Goal: Task Accomplishment & Management: Use online tool/utility

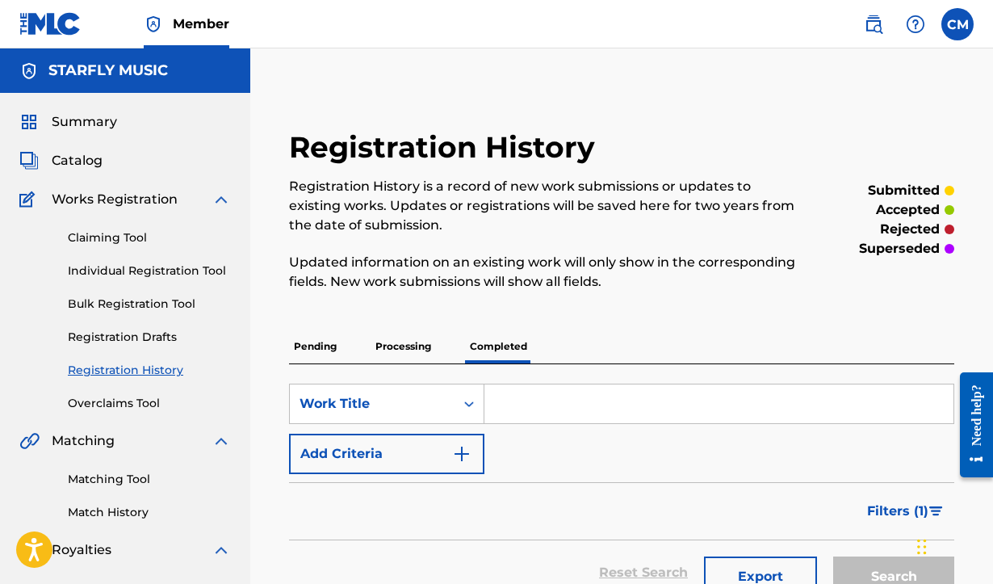
drag, startPoint x: 409, startPoint y: 17, endPoint x: 889, endPoint y: 86, distance: 484.6
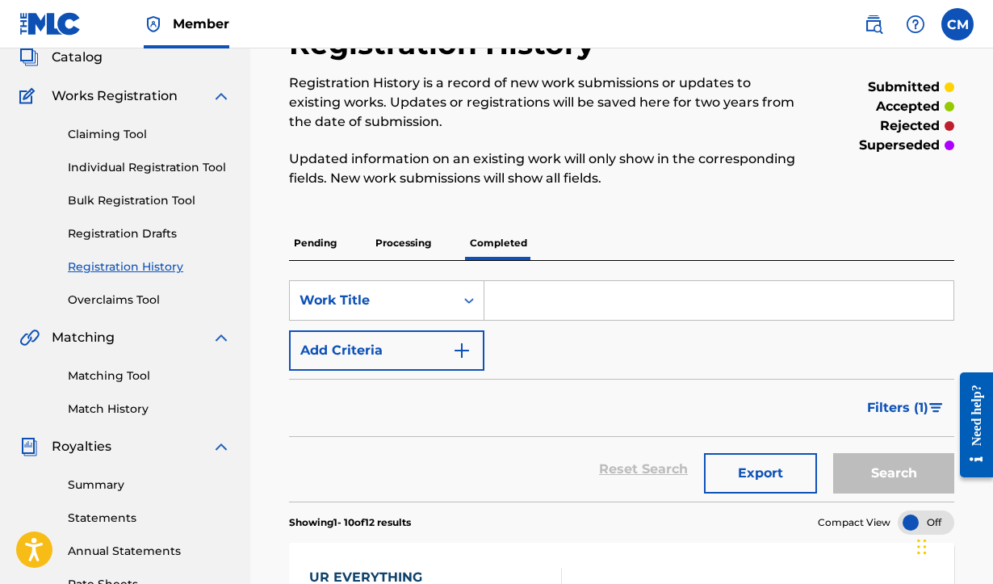
scroll to position [285, 0]
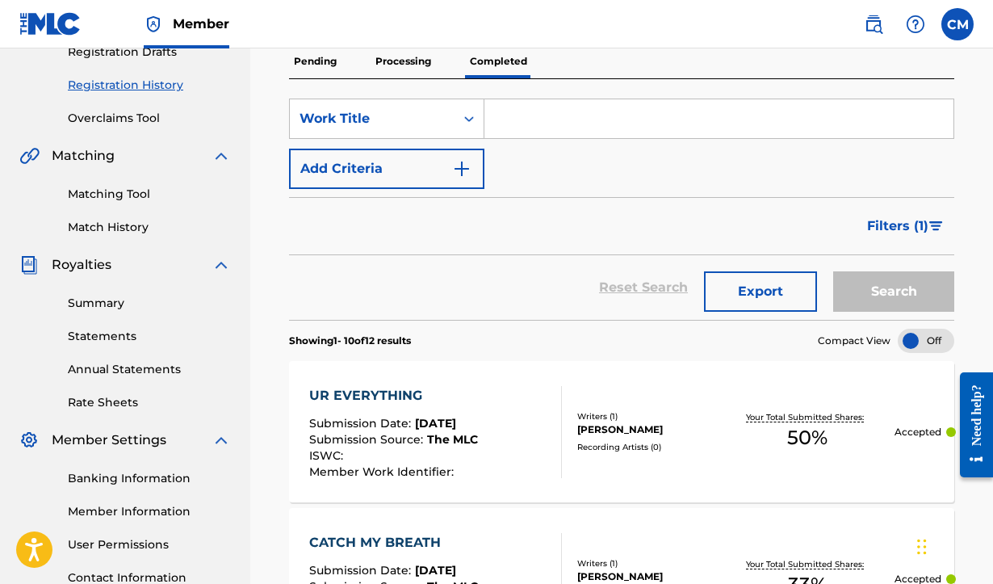
click at [120, 221] on link "Match History" at bounding box center [149, 227] width 163 height 17
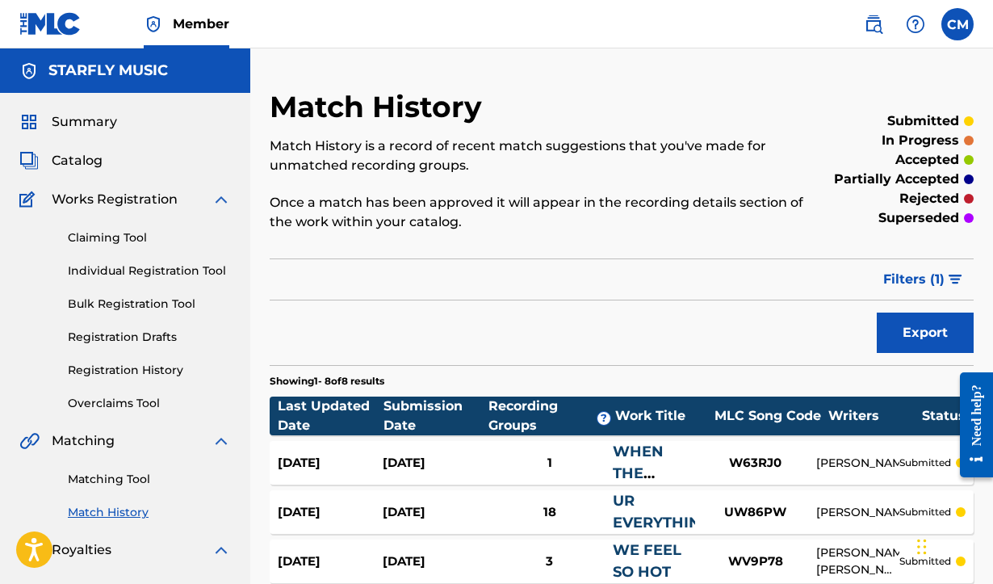
click at [84, 161] on span "Catalog" at bounding box center [77, 160] width 51 height 19
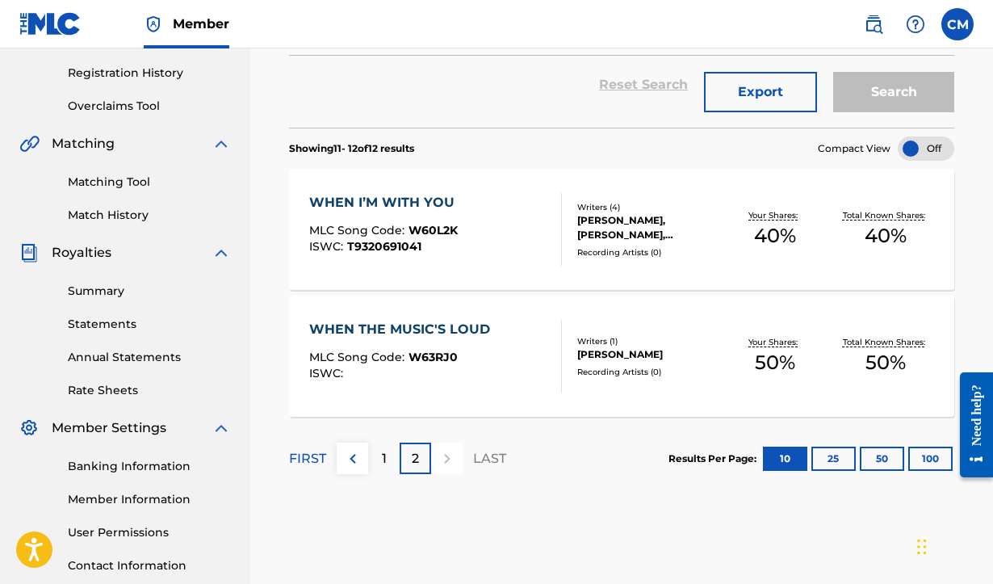
scroll to position [325, 0]
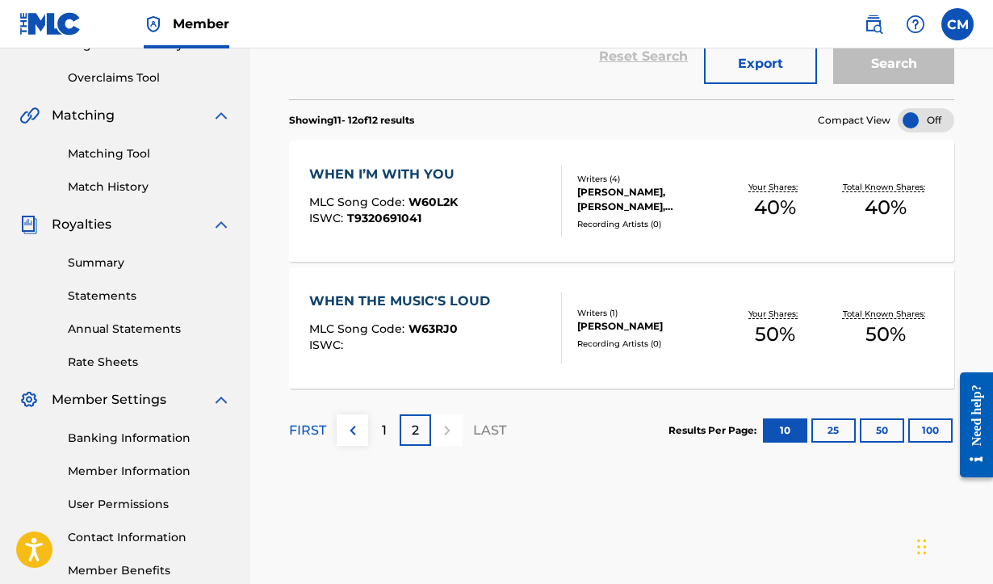
click at [356, 302] on div "WHEN THE MUSIC'S LOUD" at bounding box center [403, 300] width 189 height 19
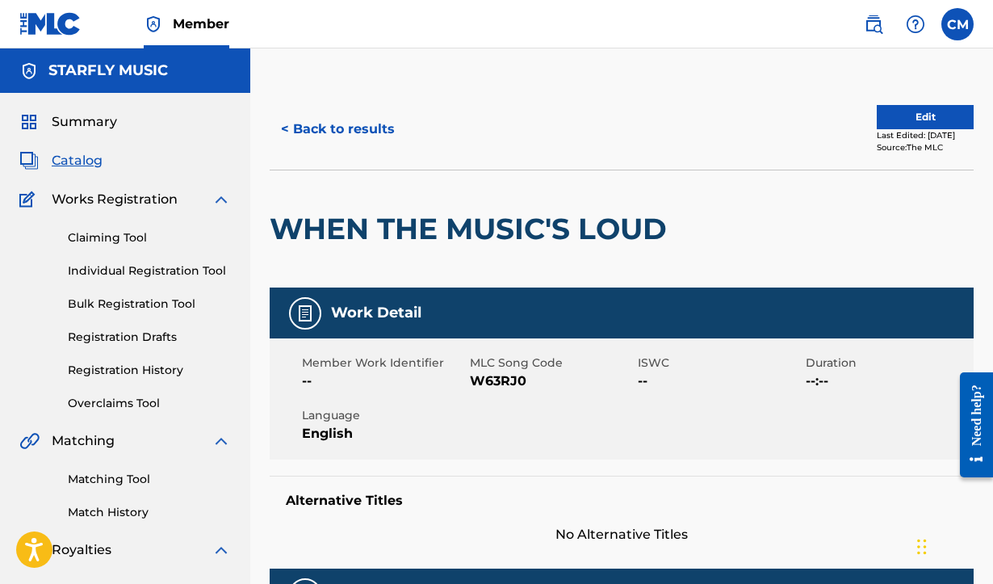
click at [344, 126] on button "< Back to results" at bounding box center [338, 129] width 136 height 40
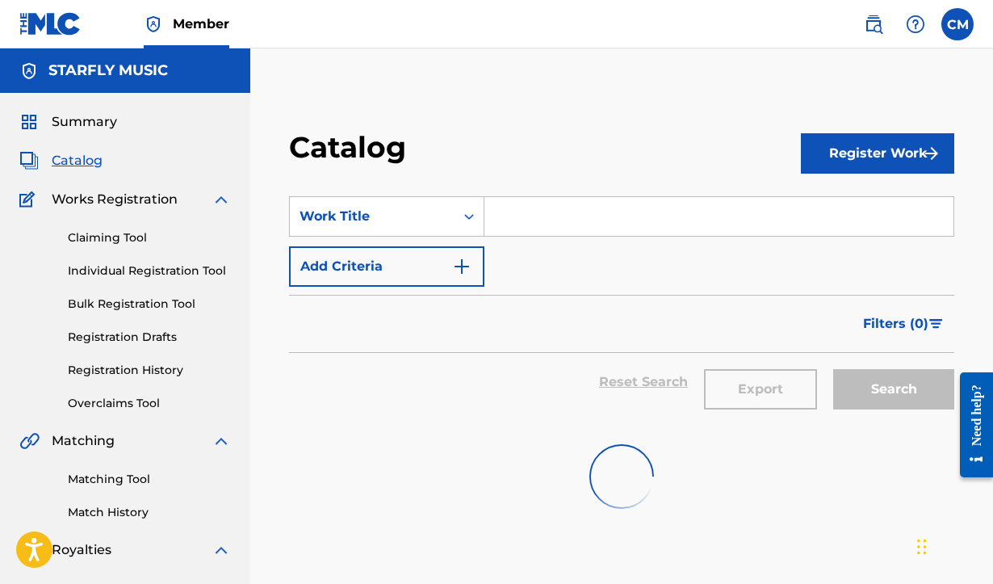
scroll to position [325, 0]
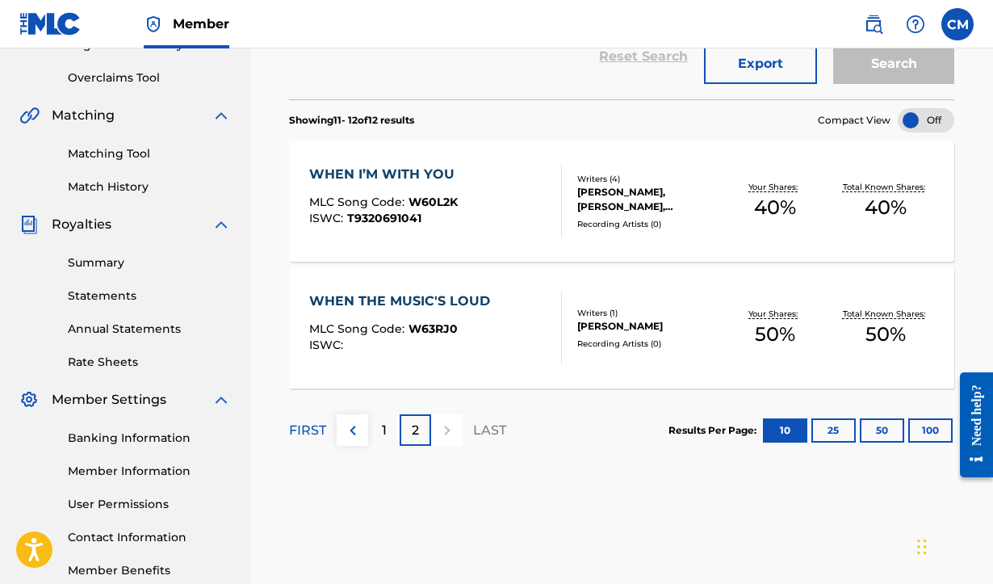
click at [379, 431] on div "1" at bounding box center [383, 429] width 31 height 31
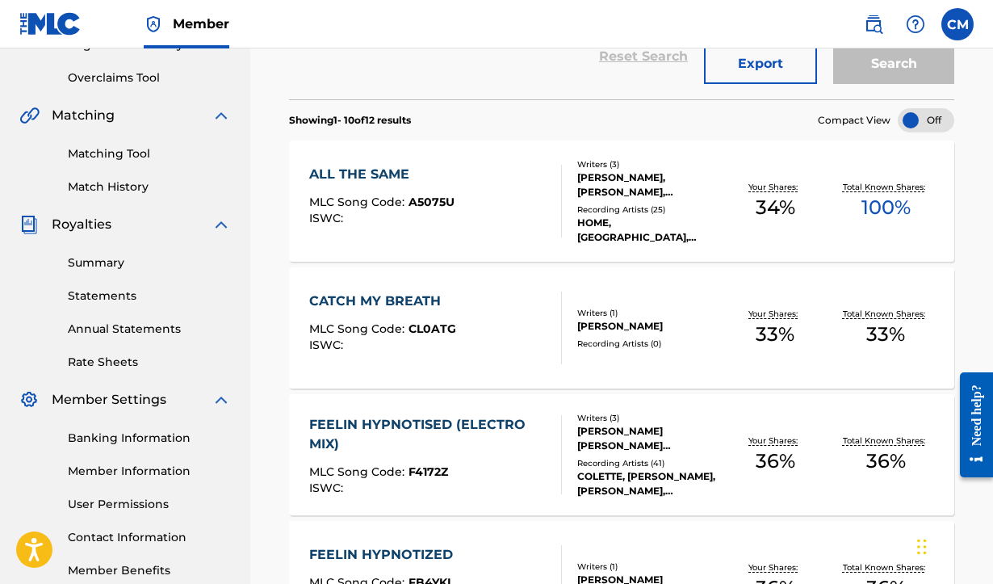
click at [373, 174] on div "ALL THE SAME" at bounding box center [381, 174] width 145 height 19
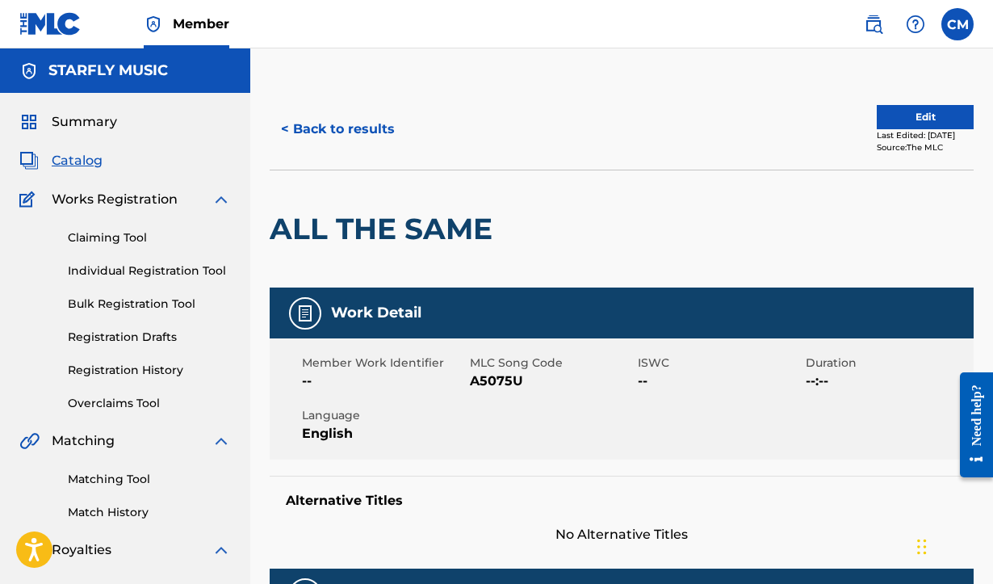
click at [301, 131] on button "< Back to results" at bounding box center [338, 129] width 136 height 40
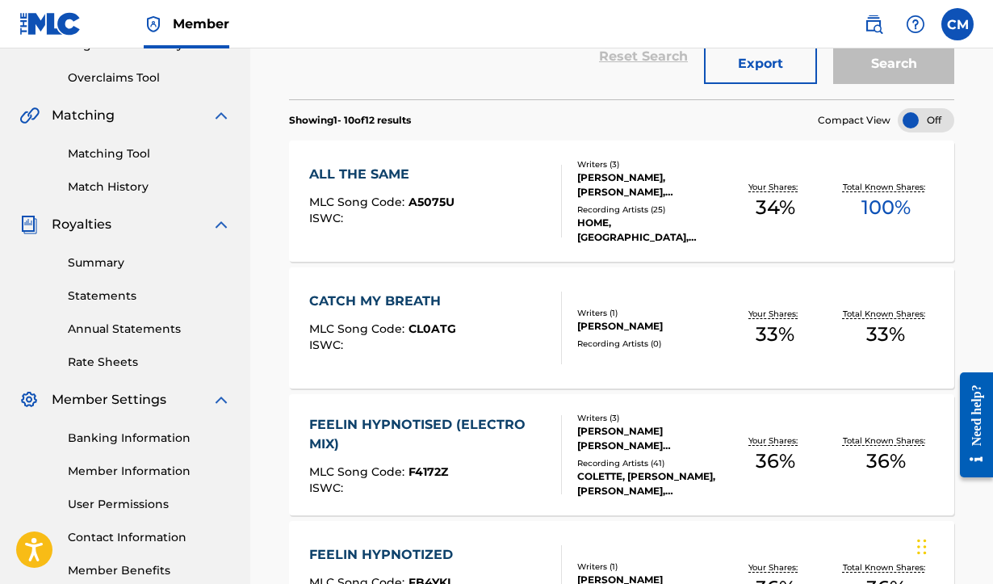
click at [370, 300] on div "CATCH MY BREATH" at bounding box center [382, 300] width 147 height 19
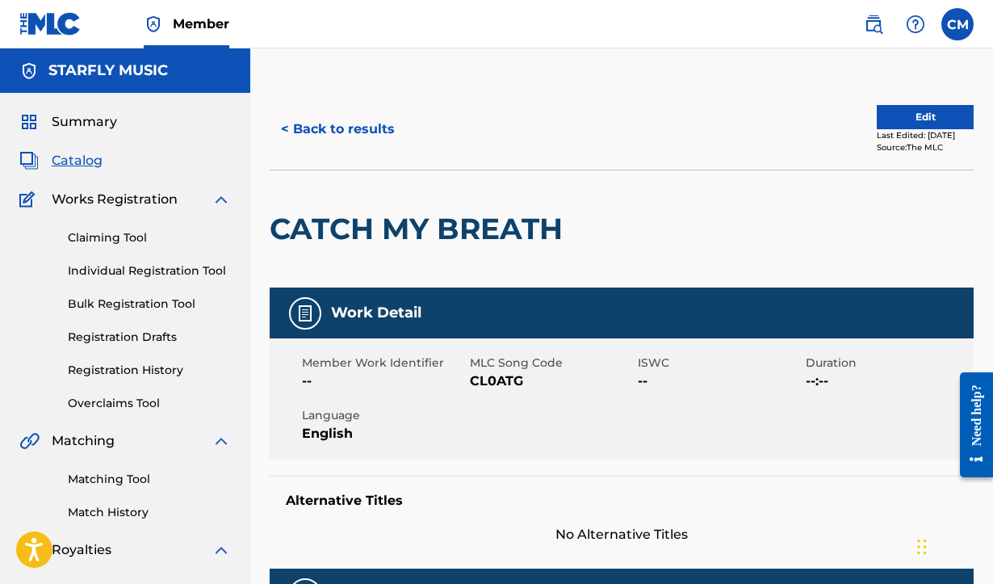
click at [315, 133] on button "< Back to results" at bounding box center [338, 129] width 136 height 40
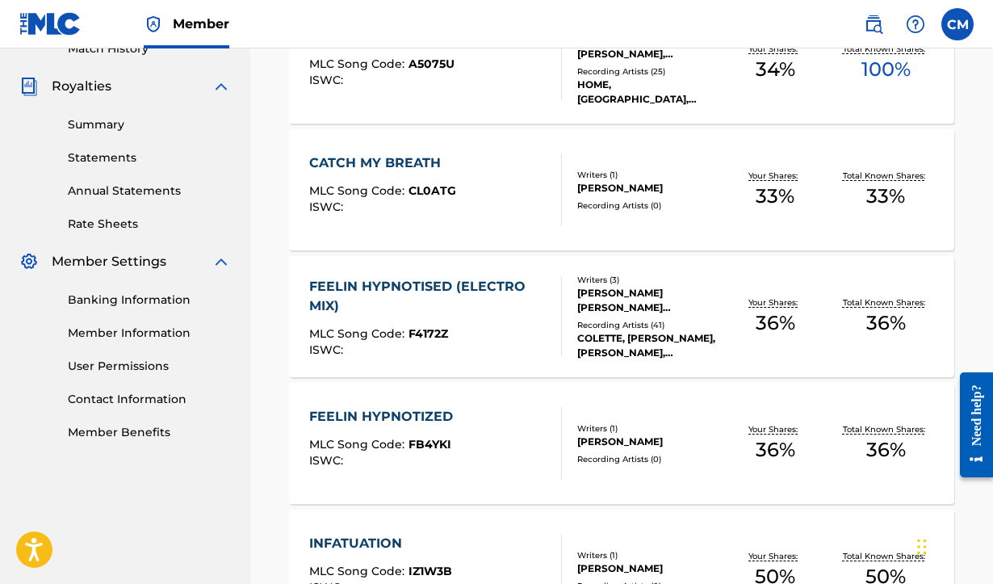
scroll to position [476, 0]
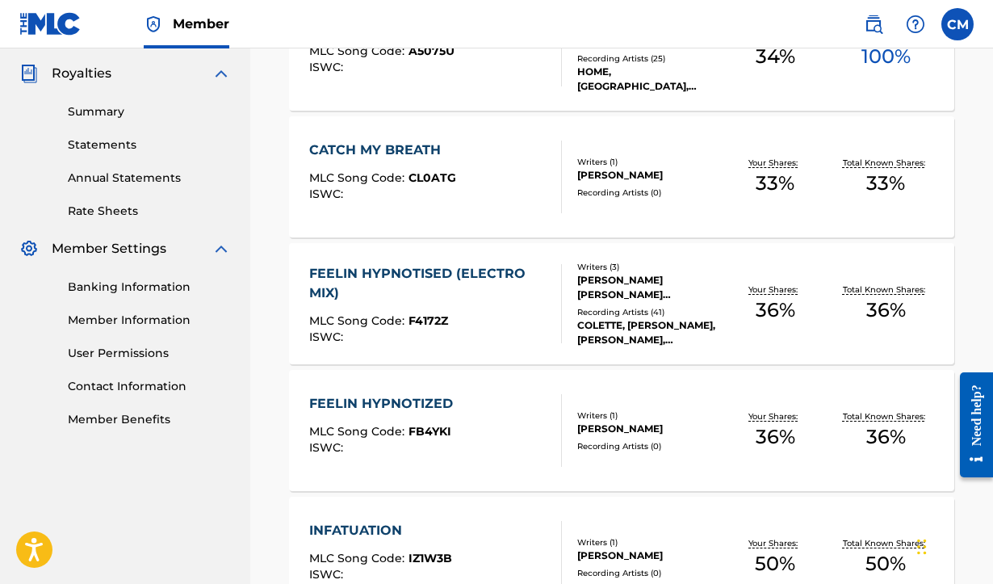
click at [394, 269] on div "FEELIN HYPNOTISED (ELECTRO MIX)" at bounding box center [428, 283] width 239 height 39
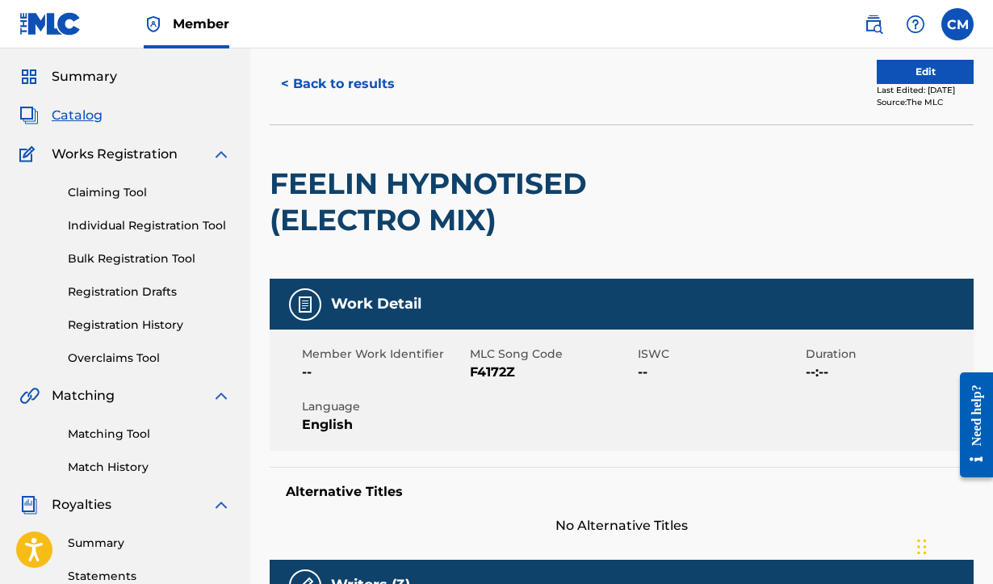
click at [335, 77] on button "< Back to results" at bounding box center [338, 84] width 136 height 40
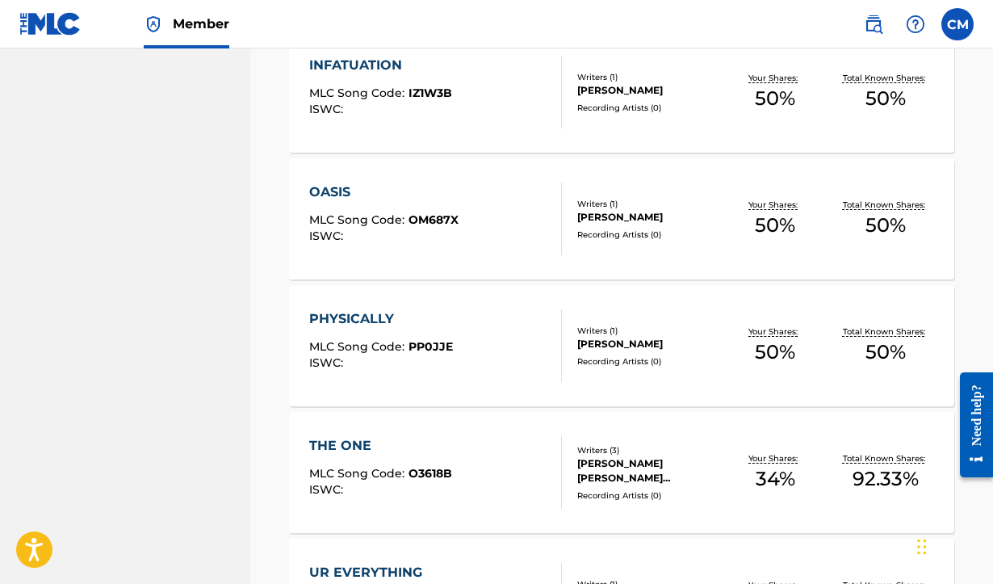
scroll to position [1006, 0]
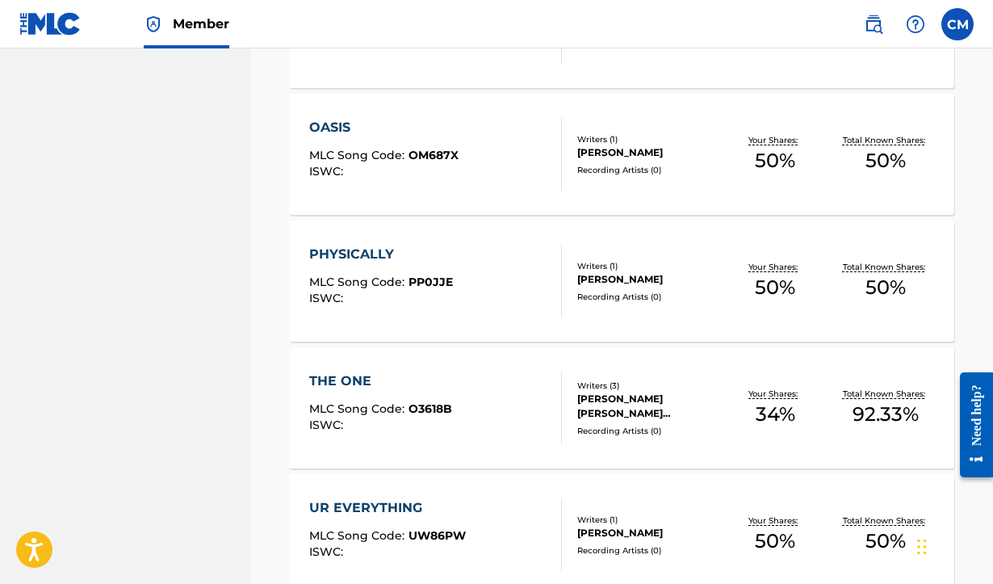
click at [344, 371] on div "THE ONE MLC Song Code : O3618B ISWC : Writers ( 3 ) [PERSON_NAME] [PERSON_NAME]…" at bounding box center [621, 407] width 665 height 121
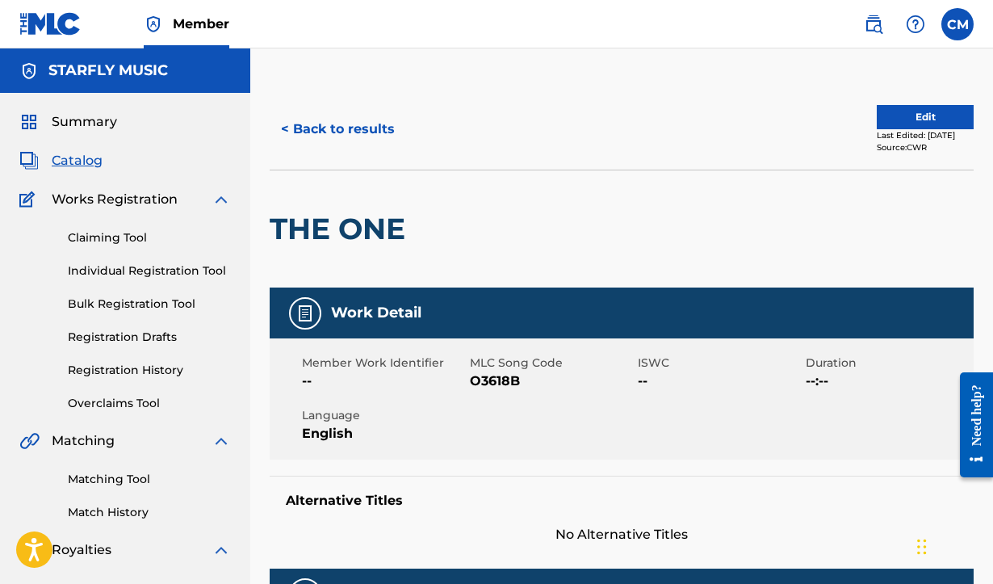
click at [337, 135] on button "< Back to results" at bounding box center [338, 129] width 136 height 40
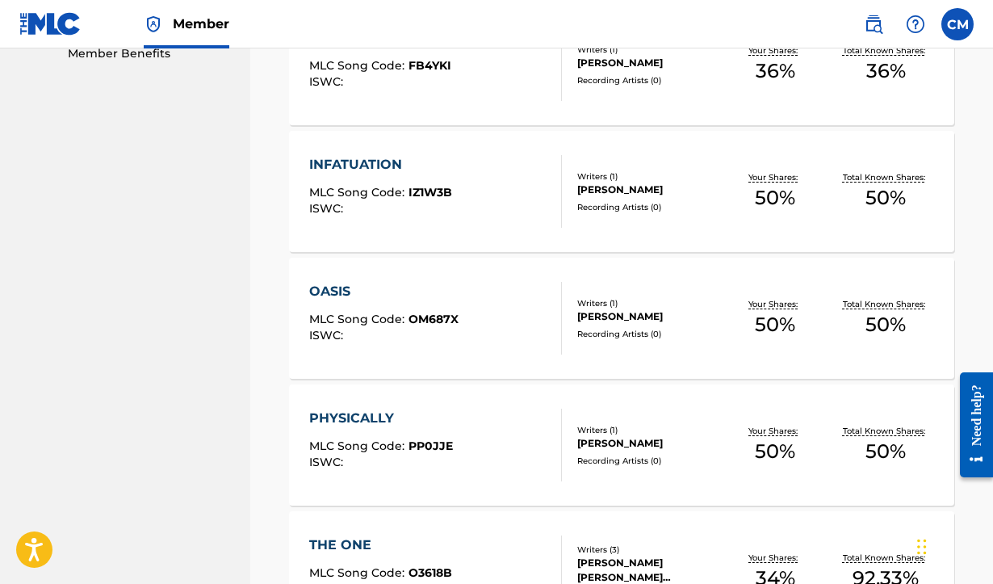
click at [338, 290] on div "OASIS" at bounding box center [383, 291] width 149 height 19
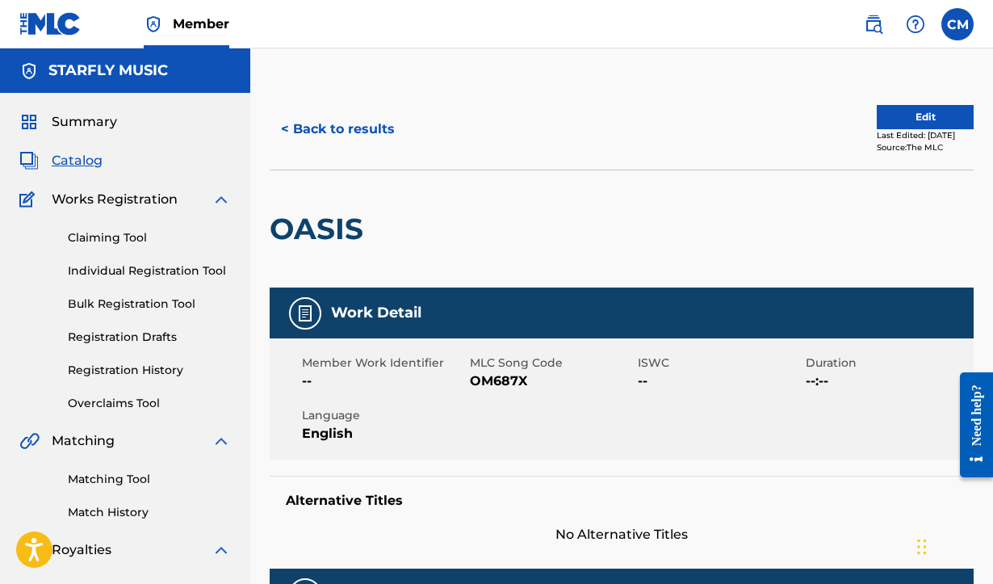
click at [132, 235] on link "Claiming Tool" at bounding box center [149, 237] width 163 height 17
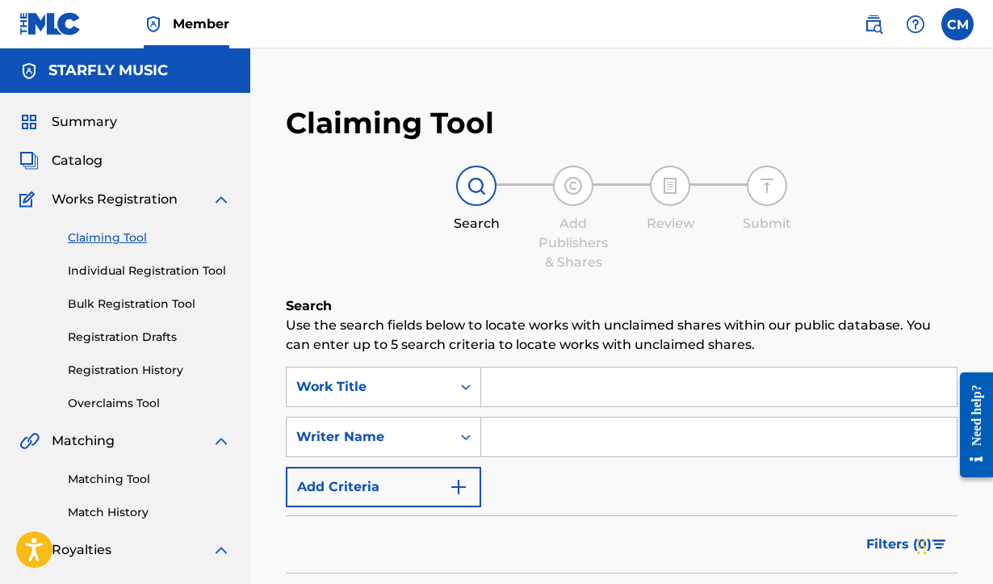
click at [92, 472] on link "Matching Tool" at bounding box center [149, 479] width 163 height 17
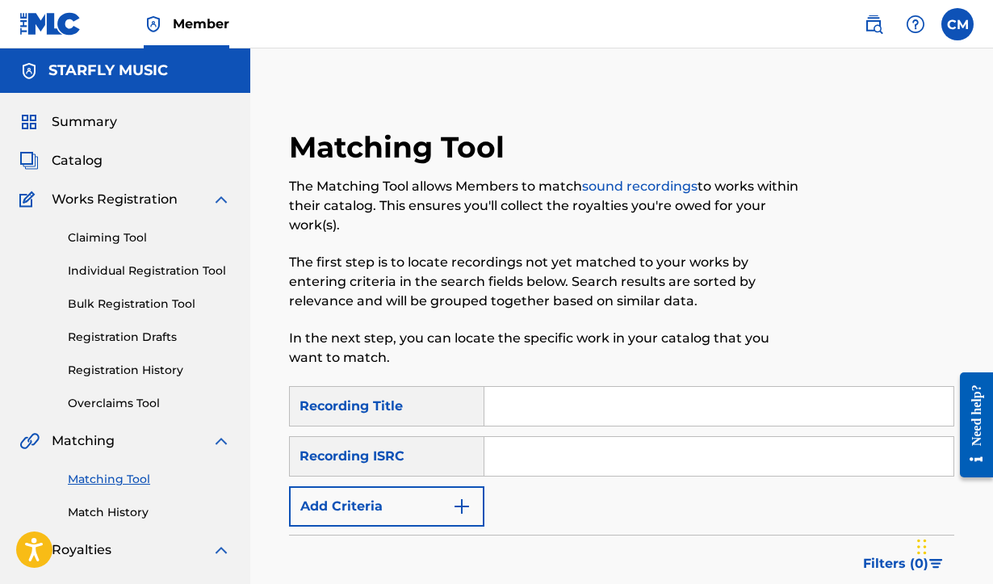
click at [542, 412] on input "Search Form" at bounding box center [718, 406] width 469 height 39
type input "oasis"
click at [436, 513] on button "Add Criteria" at bounding box center [386, 506] width 195 height 40
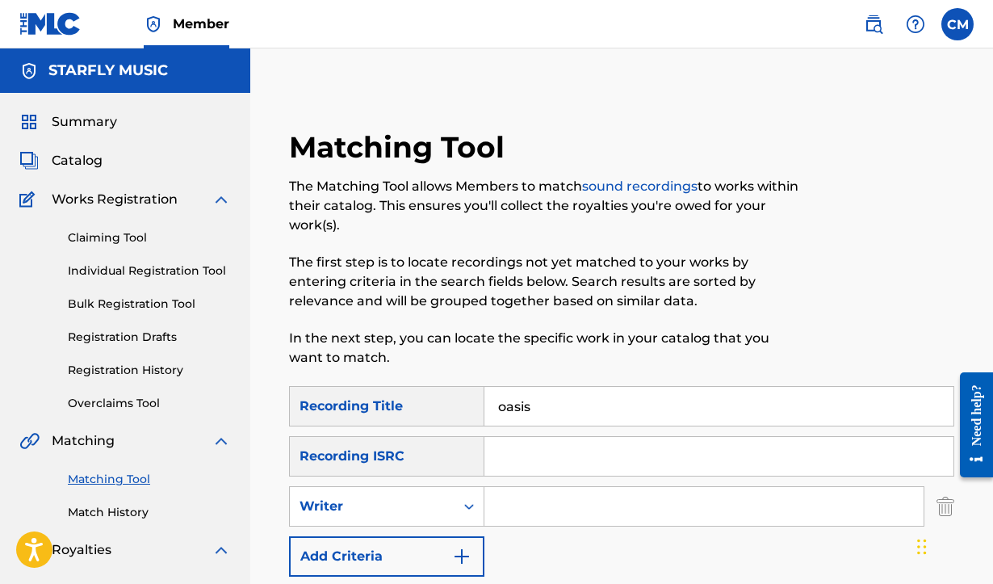
click at [519, 503] on input "Search Form" at bounding box center [703, 506] width 439 height 39
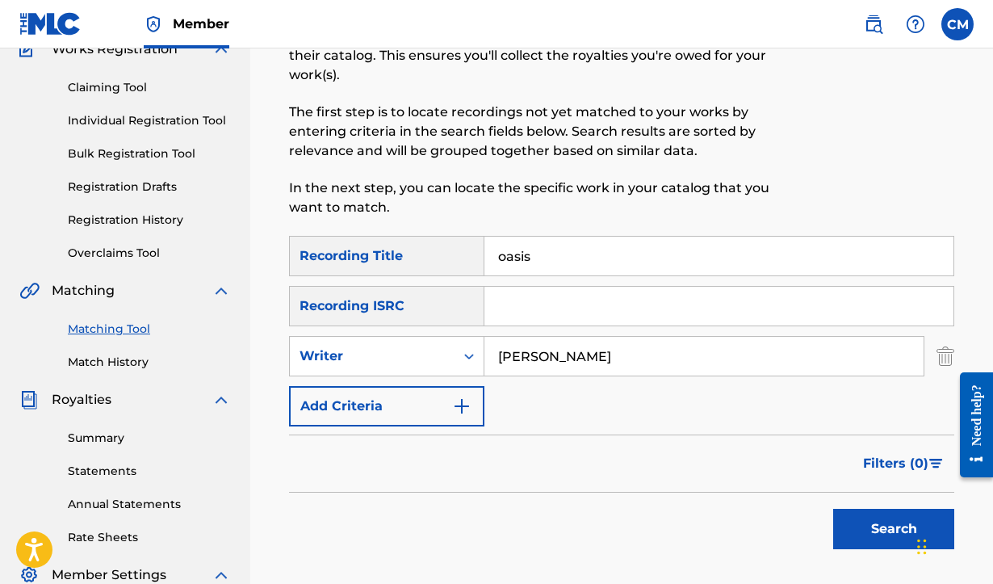
type input "[PERSON_NAME]"
click at [887, 532] on button "Search" at bounding box center [893, 529] width 121 height 40
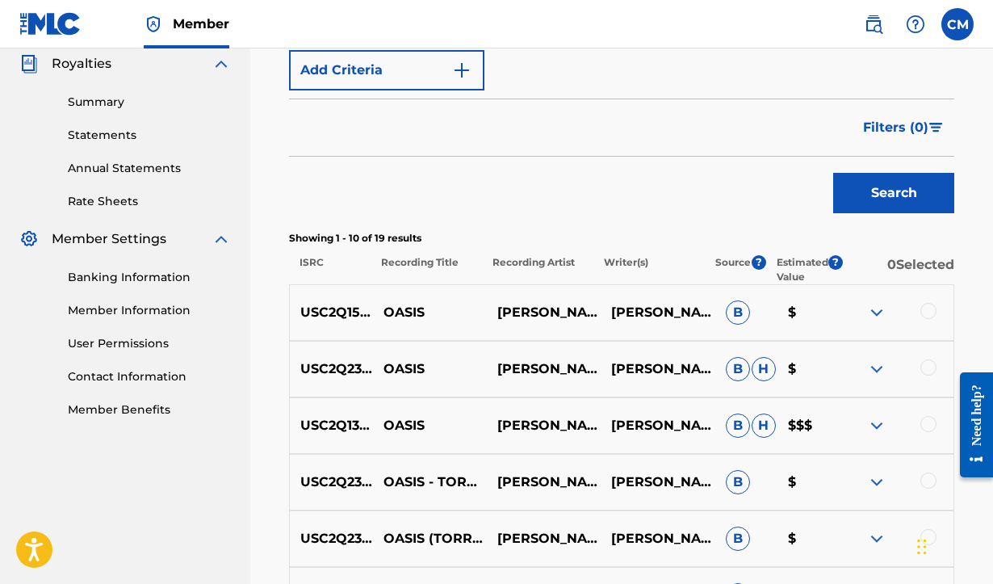
click at [927, 309] on div at bounding box center [928, 311] width 16 height 16
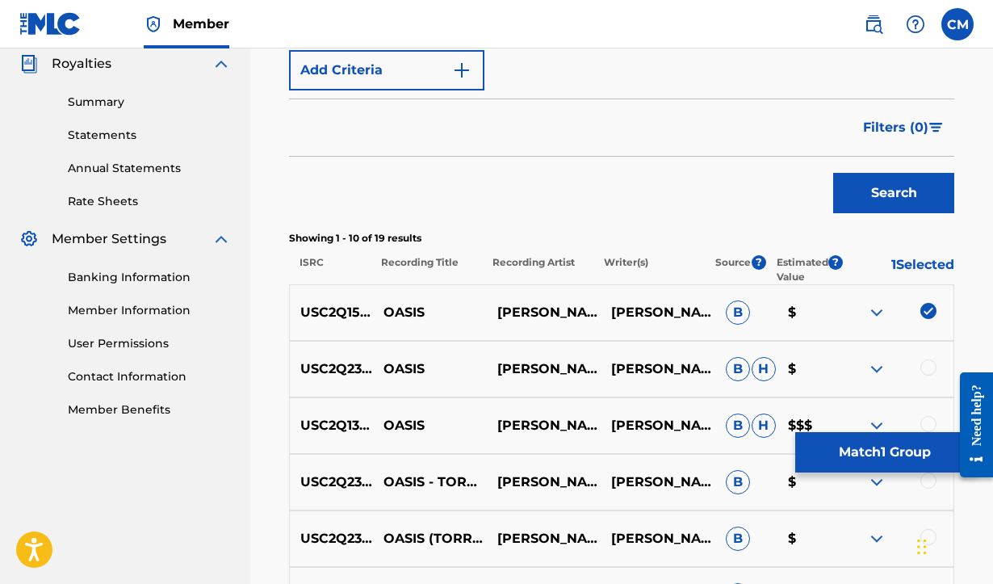
click at [927, 368] on div at bounding box center [928, 367] width 16 height 16
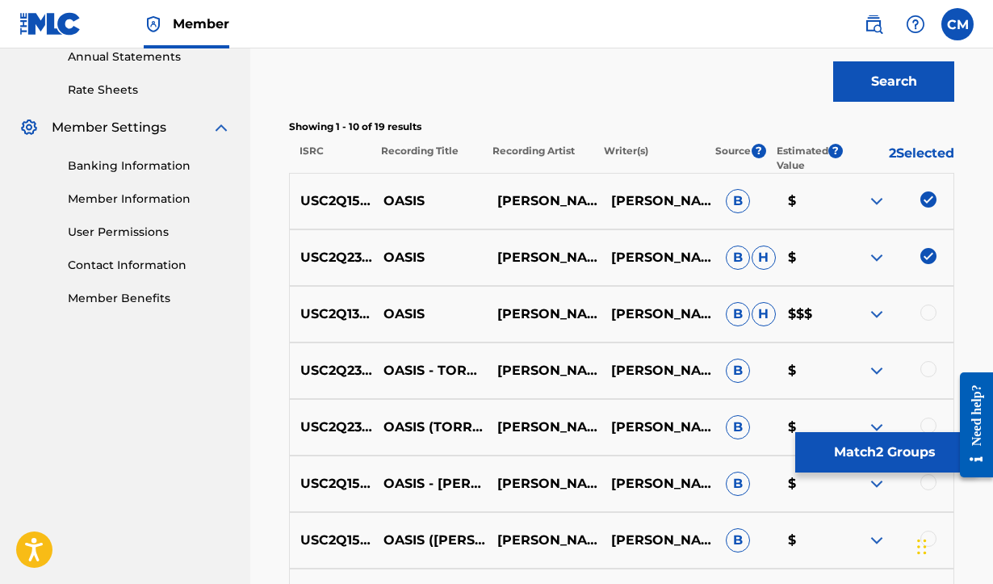
click at [926, 311] on div at bounding box center [928, 312] width 16 height 16
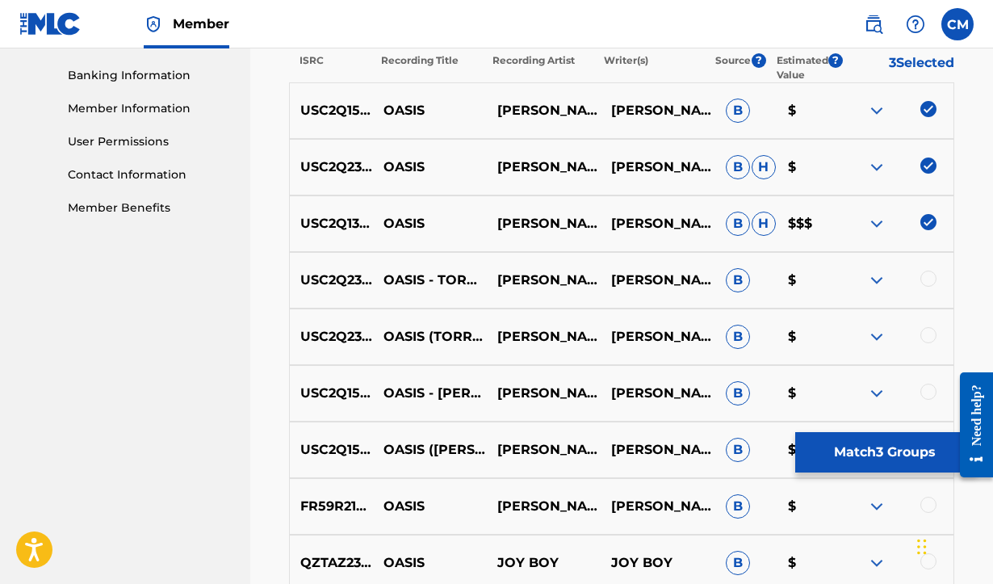
scroll to position [690, 0]
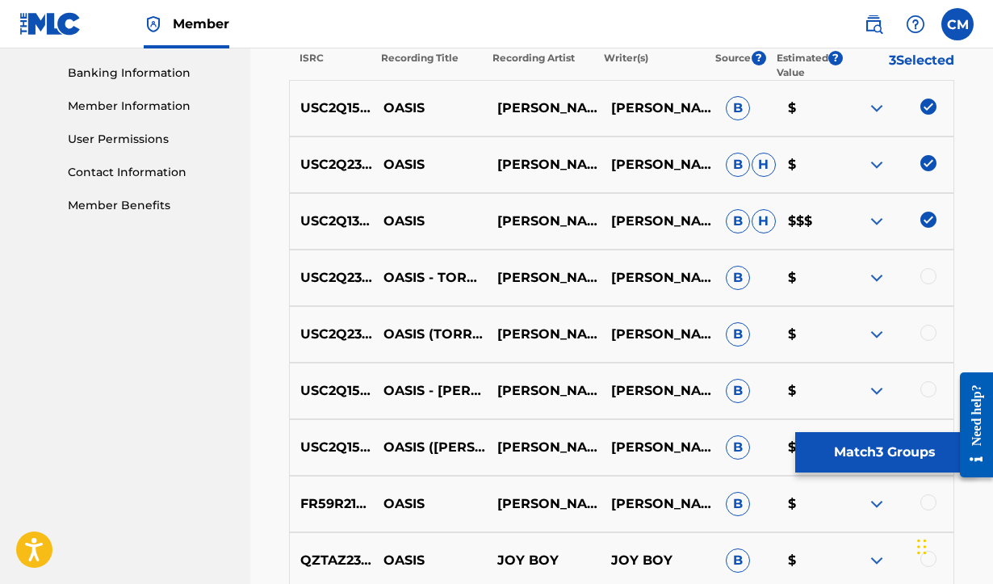
click at [926, 276] on div at bounding box center [928, 276] width 16 height 16
click at [931, 329] on div at bounding box center [928, 333] width 16 height 16
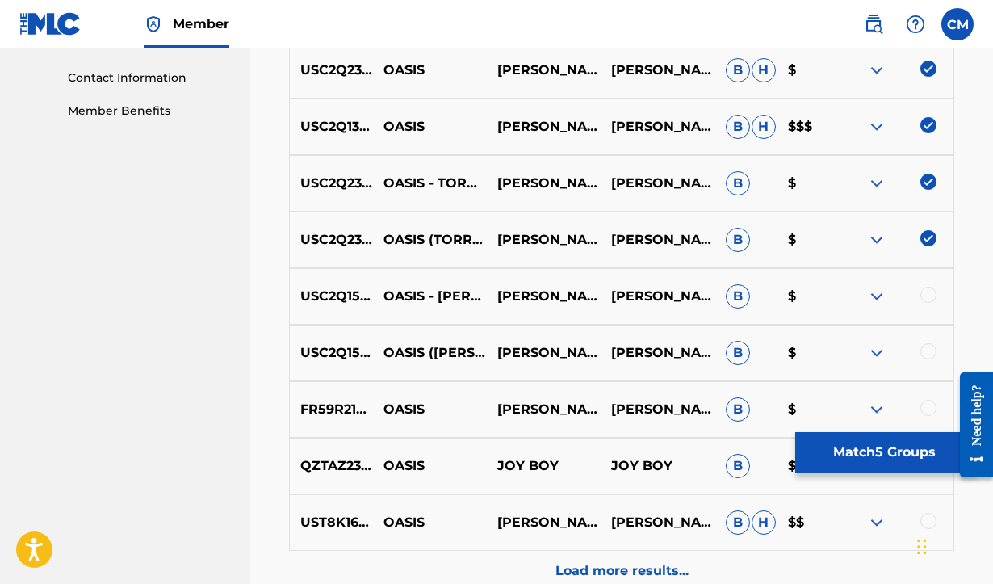
scroll to position [794, 0]
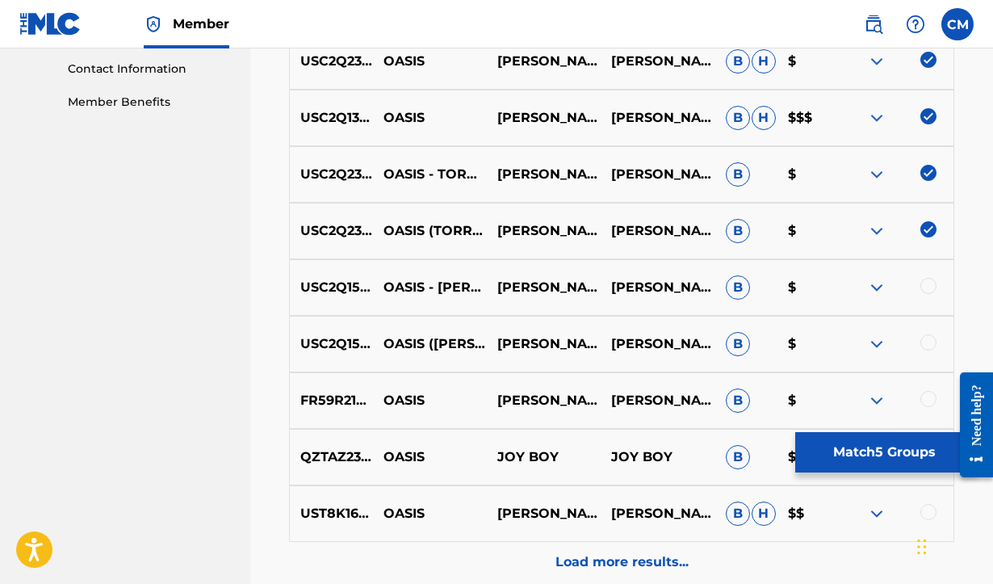
click at [924, 288] on div at bounding box center [928, 286] width 16 height 16
click at [926, 336] on div at bounding box center [928, 342] width 16 height 16
click at [849, 444] on button "Match 7 Groups" at bounding box center [884, 452] width 178 height 40
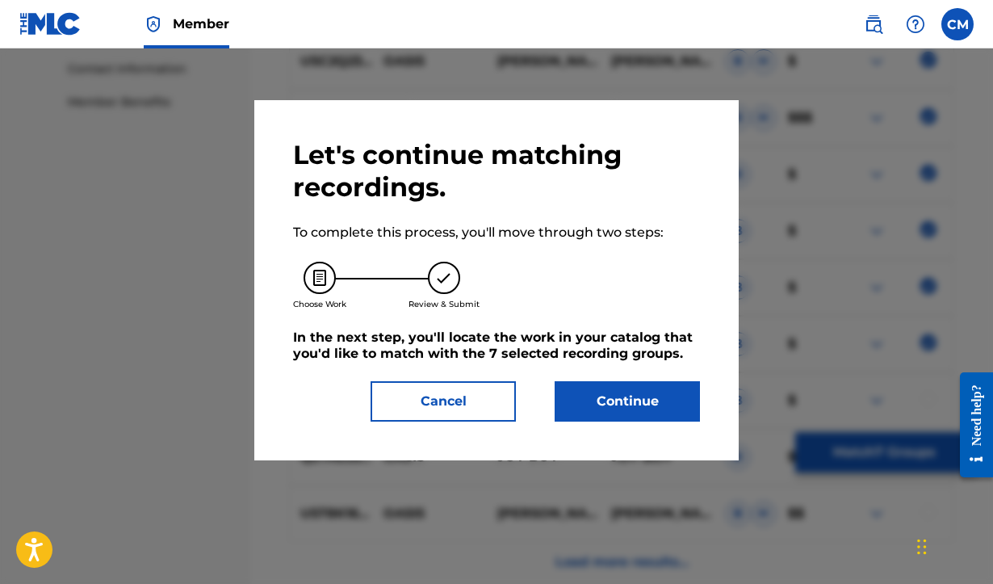
click at [643, 398] on button "Continue" at bounding box center [627, 401] width 145 height 40
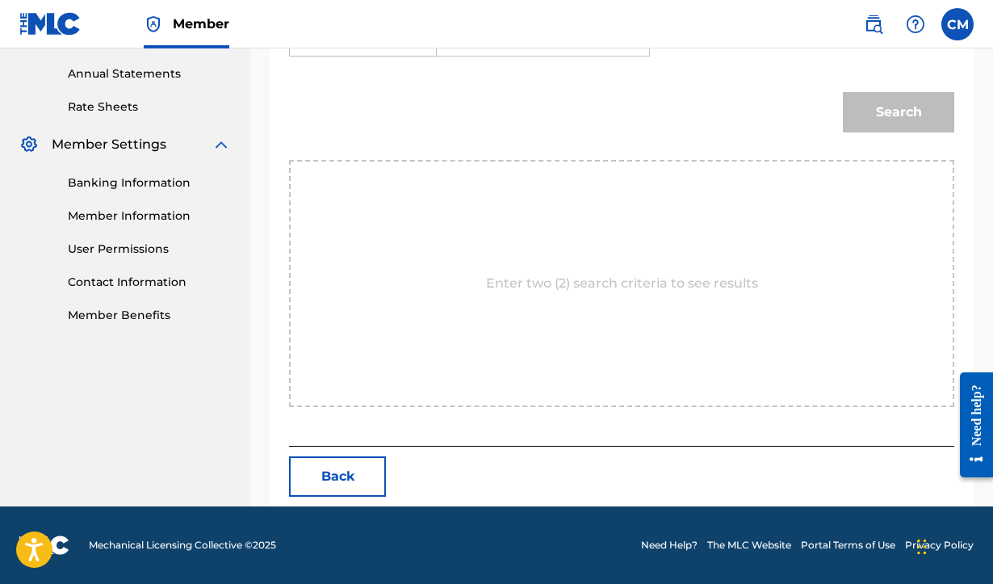
scroll to position [417, 0]
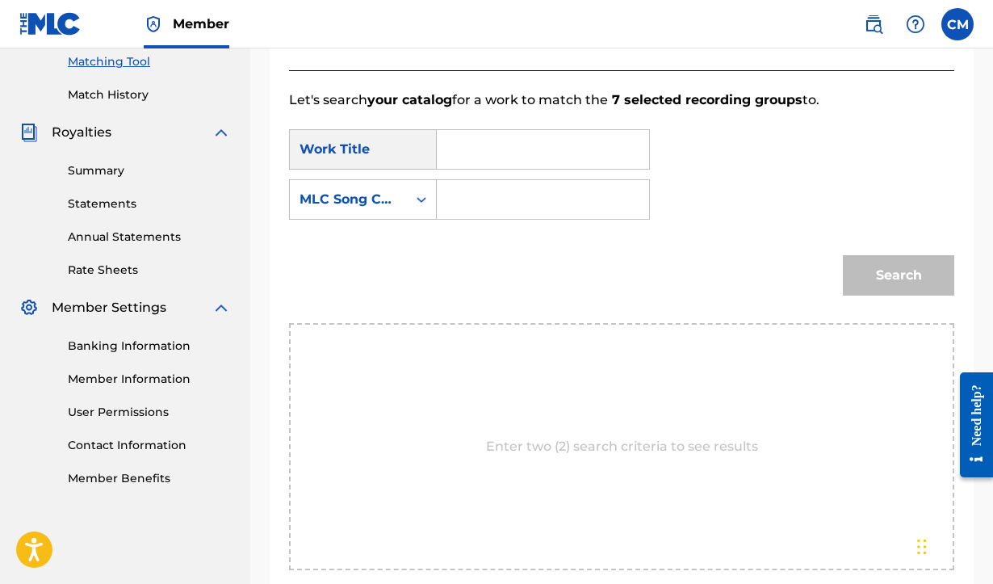
click at [597, 141] on input "Search Form" at bounding box center [543, 149] width 185 height 39
type input "oasis"
click at [807, 141] on div "SearchWithCriteria0456ac36-9793-479a-9765-78c3c0bdb037 Work Title oasis SearchW…" at bounding box center [621, 179] width 665 height 100
click at [379, 195] on div "MLC Song Code" at bounding box center [349, 199] width 98 height 19
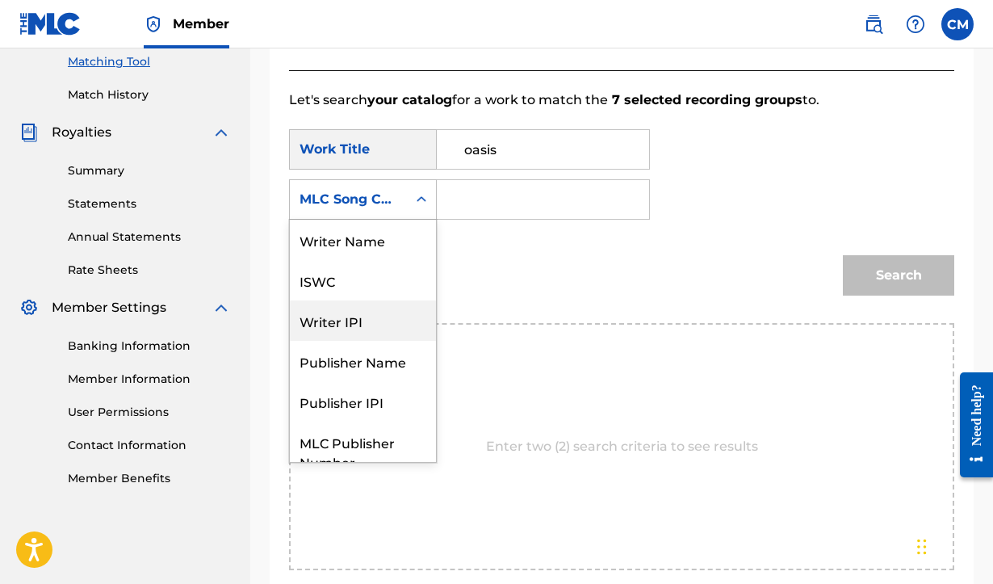
scroll to position [0, 0]
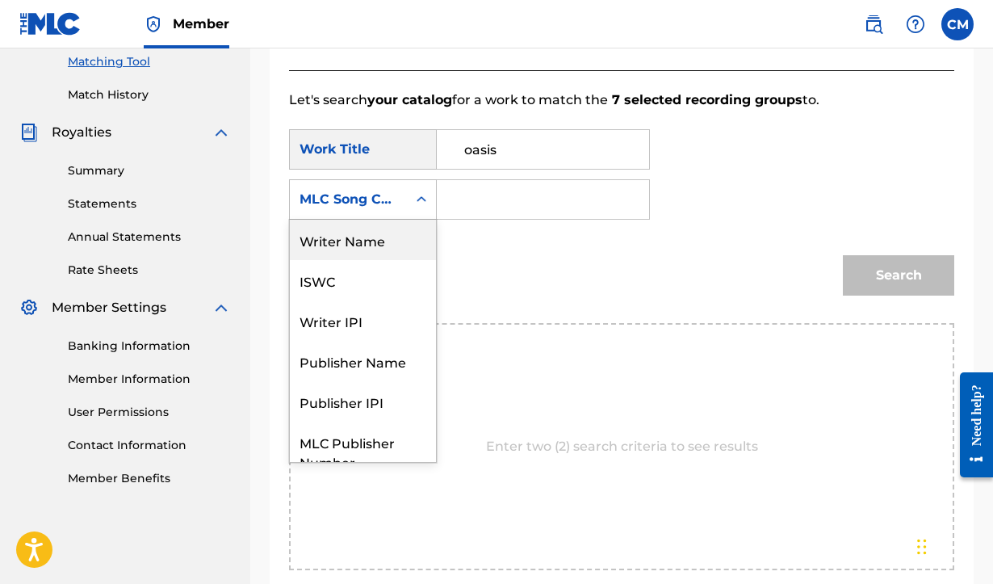
click at [349, 240] on div "Writer Name" at bounding box center [363, 240] width 146 height 40
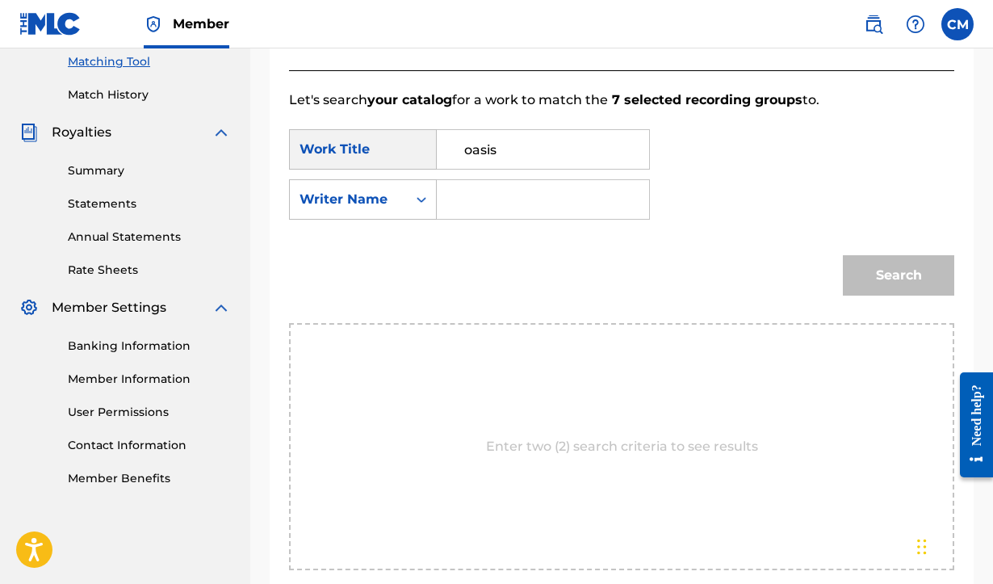
click at [476, 195] on input "Search Form" at bounding box center [543, 199] width 185 height 39
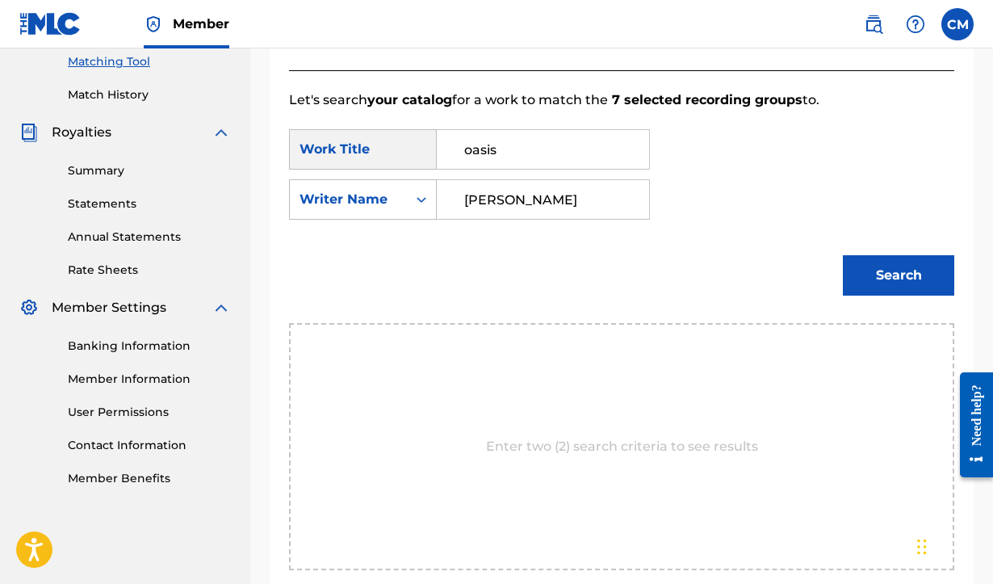
type input "[PERSON_NAME]"
click at [888, 271] on button "Search" at bounding box center [898, 275] width 111 height 40
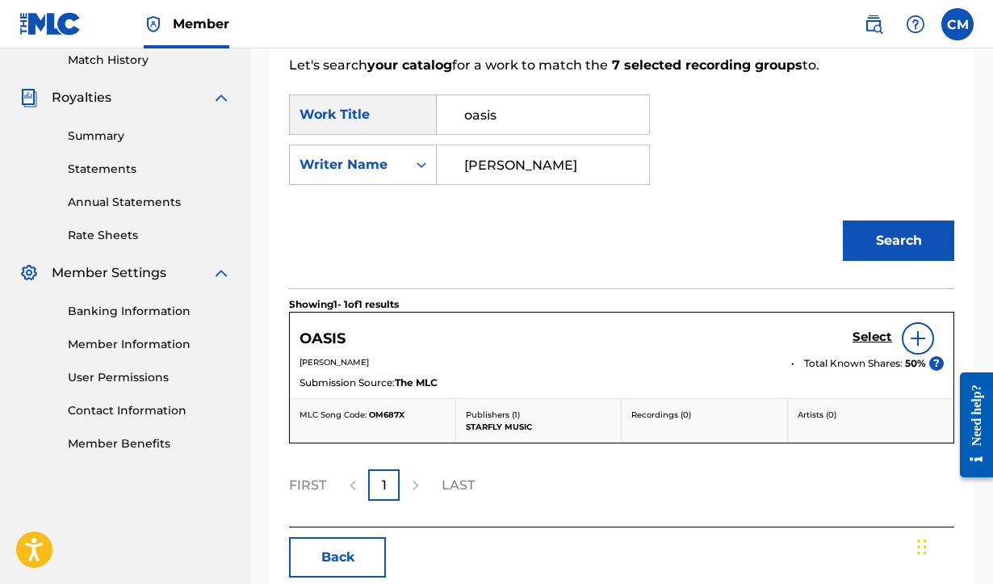
scroll to position [456, 0]
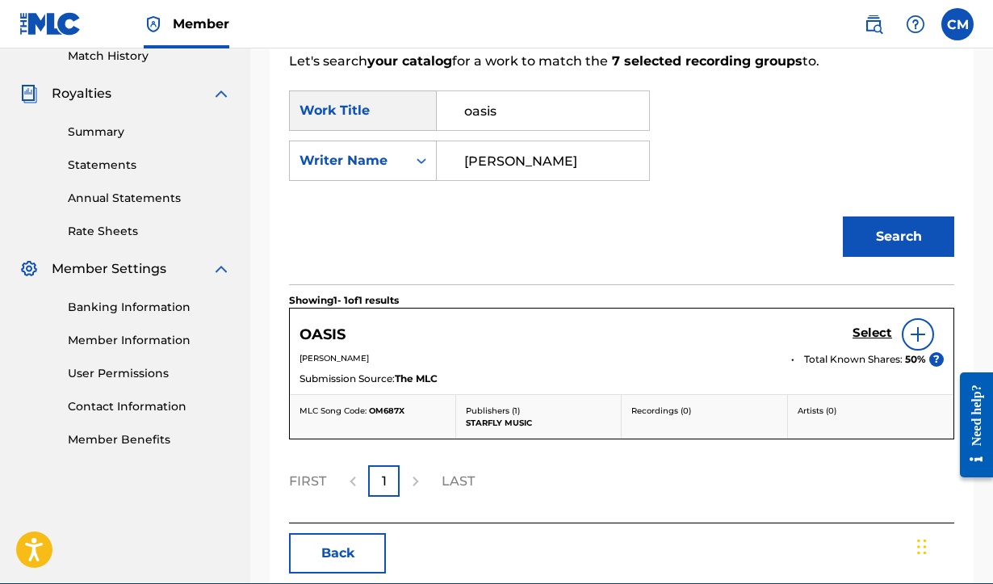
click at [870, 332] on h5 "Select" at bounding box center [873, 332] width 40 height 15
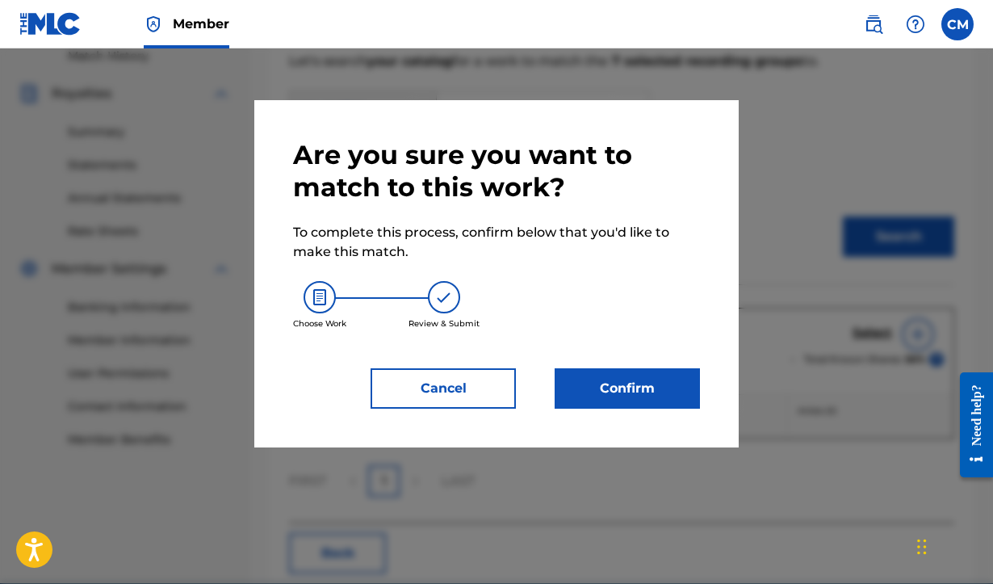
click at [666, 390] on button "Confirm" at bounding box center [627, 388] width 145 height 40
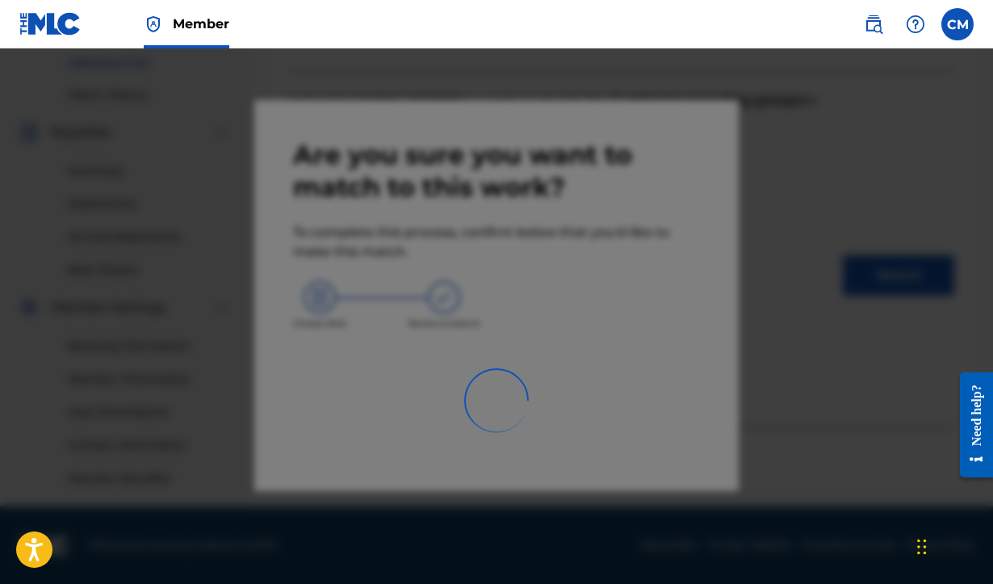
scroll to position [417, 0]
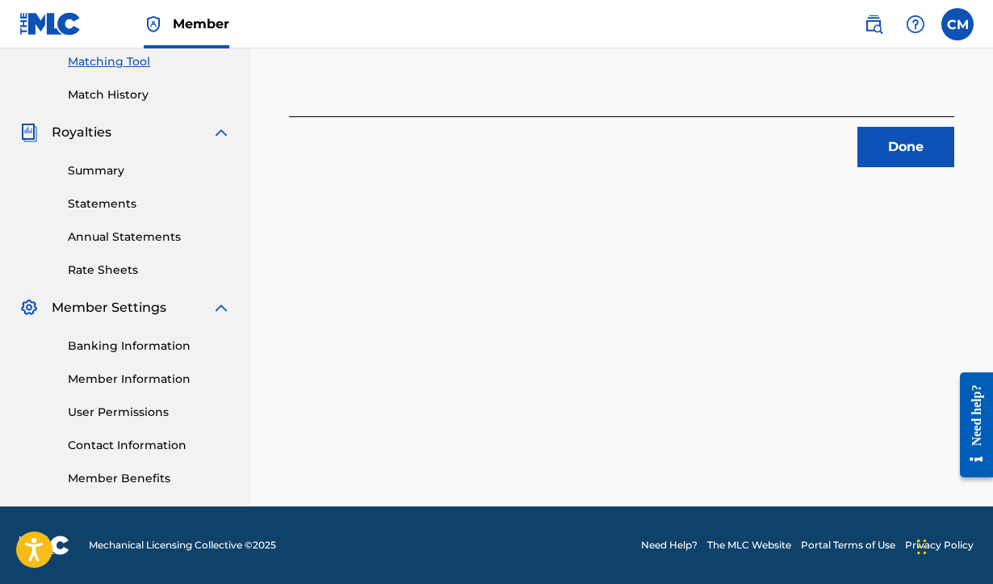
click at [923, 149] on button "Done" at bounding box center [905, 147] width 97 height 40
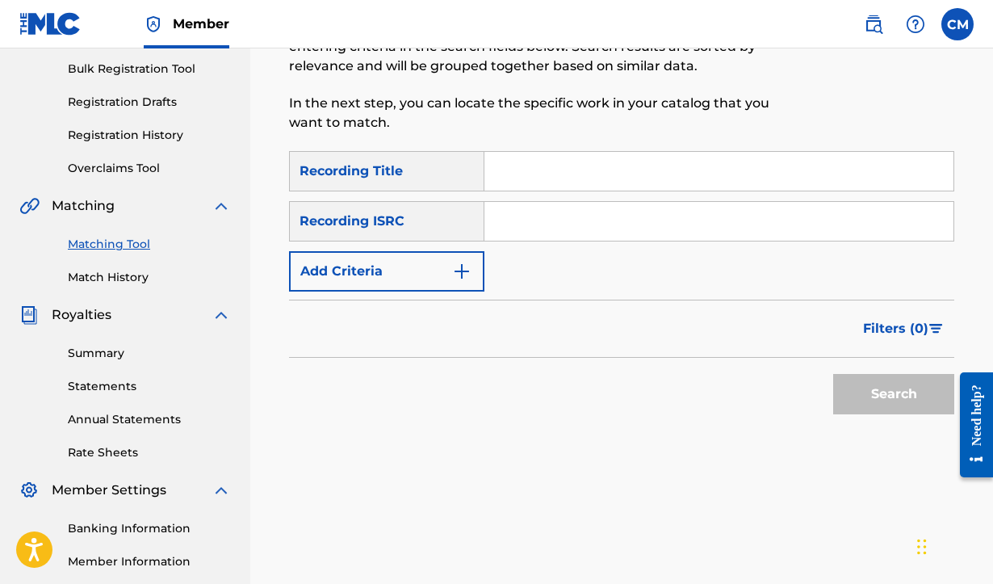
scroll to position [115, 0]
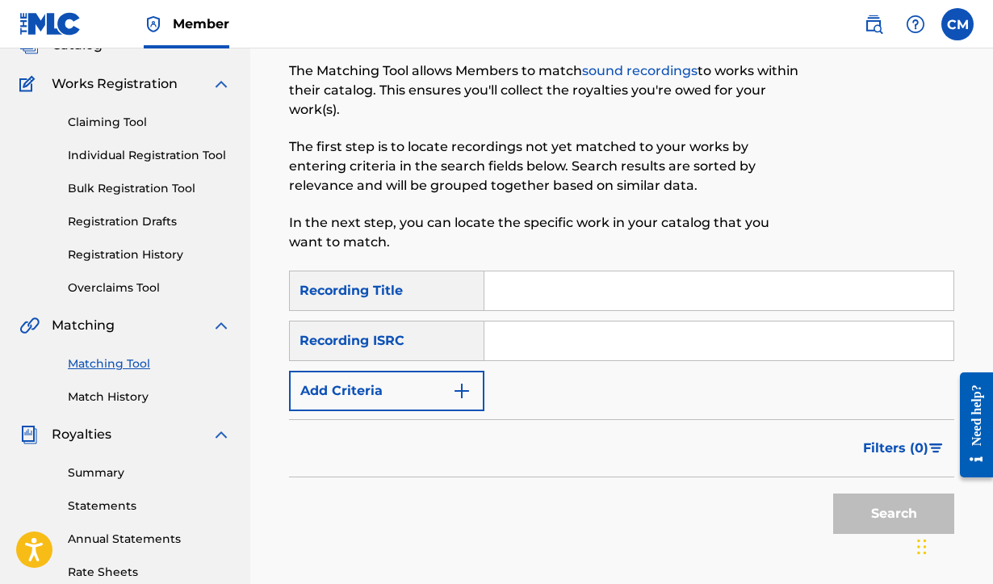
click at [109, 393] on link "Match History" at bounding box center [149, 396] width 163 height 17
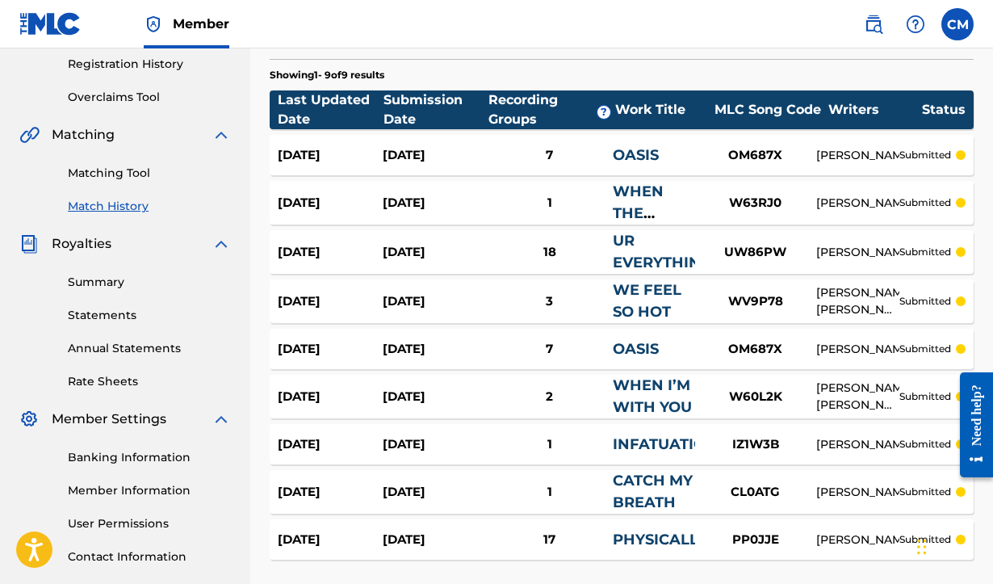
scroll to position [308, 0]
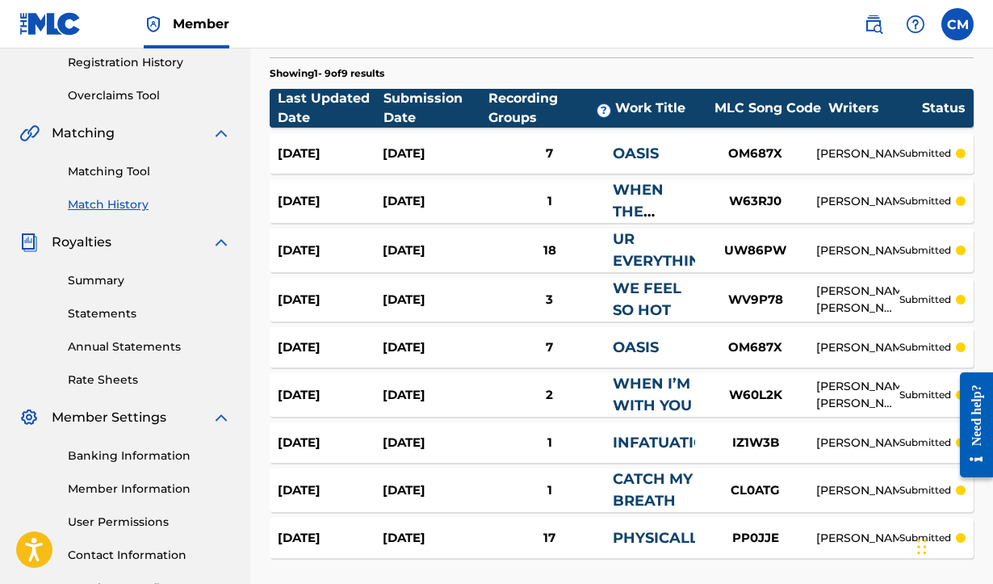
click at [413, 342] on div "[DATE]" at bounding box center [435, 347] width 105 height 19
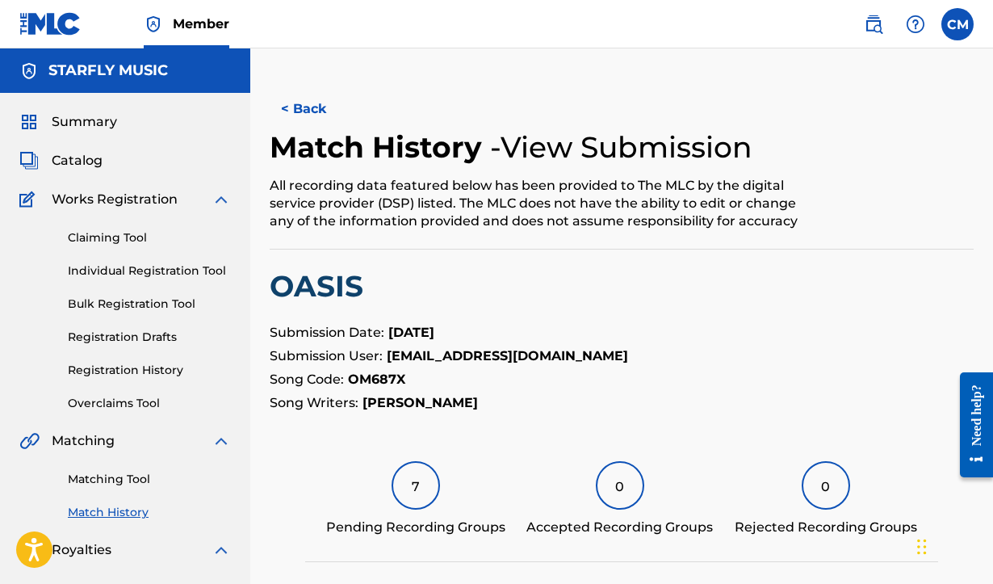
scroll to position [308, 0]
